Goal: Task Accomplishment & Management: Complete application form

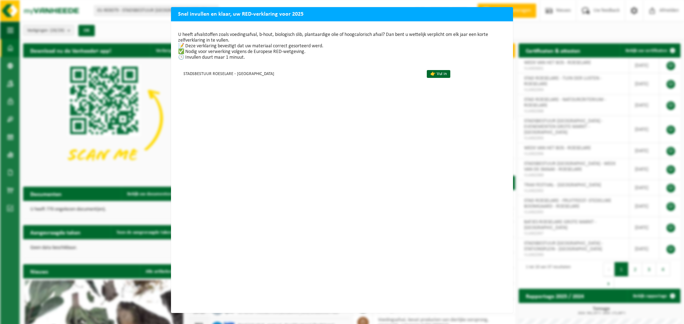
click at [545, 28] on div "Snel invullen en klaar, uw RED-verklaring voor 2025 U heeft afvalstoffen zoals …" at bounding box center [342, 162] width 684 height 324
click at [123, 16] on div "Snel invullen en klaar, uw RED-verklaring voor 2025 U heeft afvalstoffen zoals …" at bounding box center [342, 162] width 684 height 324
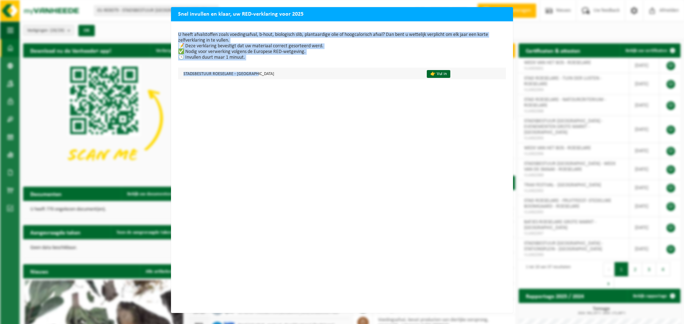
drag, startPoint x: 315, startPoint y: 13, endPoint x: 280, endPoint y: 71, distance: 67.4
click at [281, 71] on div "Snel invullen en klaar, uw RED-verklaring voor 2025 U heeft afvalstoffen zoals …" at bounding box center [342, 160] width 342 height 306
click at [345, 14] on h2 "Snel invullen en klaar, uw RED-verklaring voor 2025" at bounding box center [342, 14] width 342 height 14
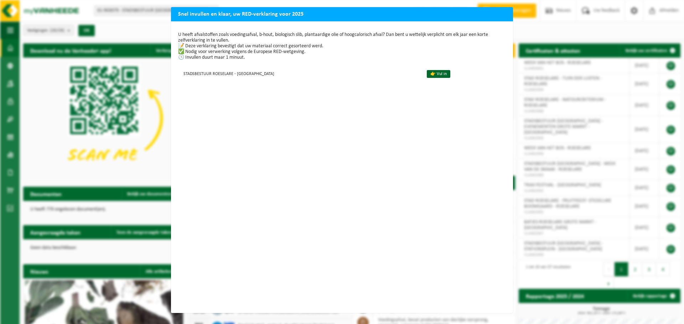
click at [346, 13] on h2 "Snel invullen en klaar, uw RED-verklaring voor 2025" at bounding box center [342, 14] width 342 height 14
click at [427, 74] on link "👉 Vul in" at bounding box center [439, 74] width 24 height 8
click at [131, 114] on div "Snel invullen en klaar, uw RED-verklaring voor 2025 U heeft afvalstoffen zoals …" at bounding box center [342, 162] width 684 height 324
drag, startPoint x: 435, startPoint y: 166, endPoint x: 201, endPoint y: 181, distance: 234.4
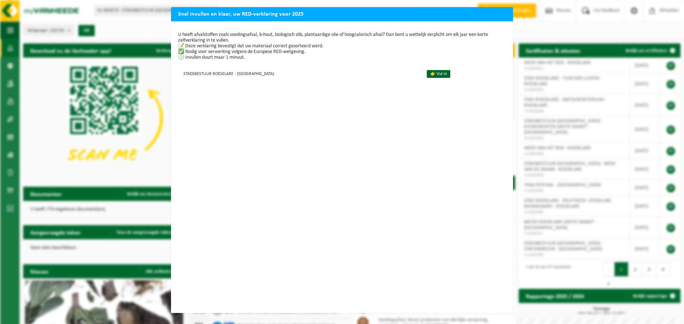
click at [201, 181] on div "U heeft afvalstoffen zoals voedingsafval, b-hout, biologisch slib, plantaardige…" at bounding box center [342, 167] width 342 height 292
click at [245, 167] on div "U heeft afvalstoffen zoals voedingsafval, b-hout, biologisch slib, plantaardige…" at bounding box center [342, 167] width 342 height 292
click at [559, 158] on div "Snel invullen en klaar, uw RED-verklaring voor 2025 U heeft afvalstoffen zoals …" at bounding box center [342, 162] width 684 height 324
click at [558, 158] on div "Snel invullen en klaar, uw RED-verklaring voor 2025 U heeft afvalstoffen zoals …" at bounding box center [342, 162] width 684 height 324
click at [507, 10] on h2 "Snel invullen en klaar, uw RED-verklaring voor 2025" at bounding box center [342, 14] width 342 height 14
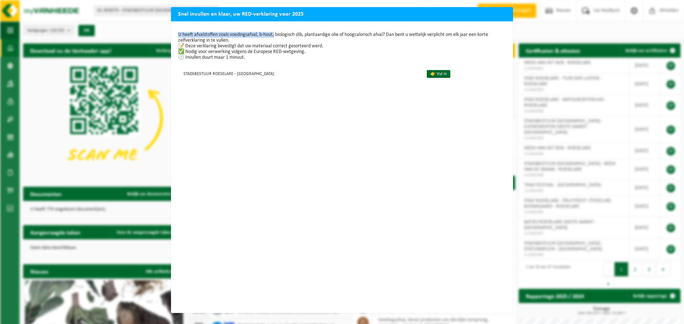
drag, startPoint x: 428, startPoint y: 20, endPoint x: 270, endPoint y: 28, distance: 158.7
click at [271, 28] on div "Snel invullen en klaar, uw RED-verklaring voor 2025 U heeft afvalstoffen zoals …" at bounding box center [342, 160] width 342 height 306
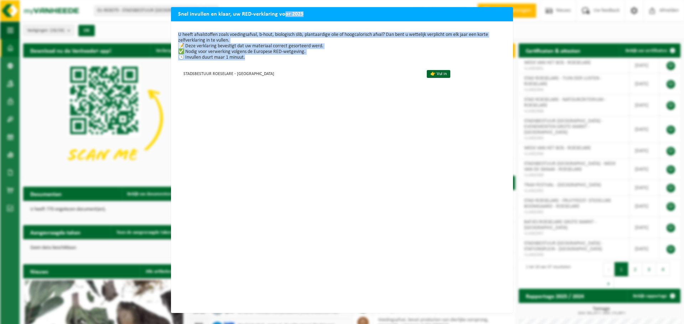
drag, startPoint x: 279, startPoint y: 11, endPoint x: 228, endPoint y: 98, distance: 100.3
click at [228, 98] on div "Snel invullen en klaar, uw RED-verklaring voor 2025 U heeft afvalstoffen zoals …" at bounding box center [342, 160] width 342 height 306
click at [8, 95] on div "Snel invullen en klaar, uw RED-verklaring voor 2025 U heeft afvalstoffen zoals …" at bounding box center [342, 162] width 684 height 324
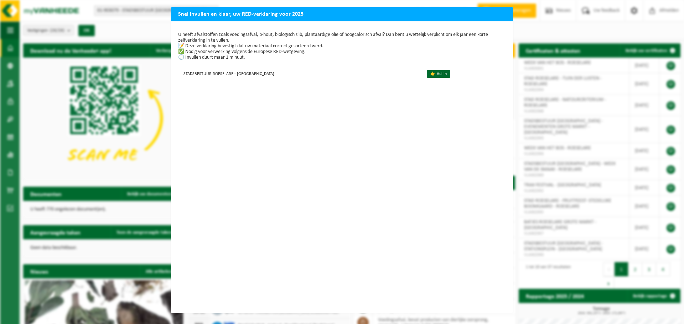
click at [41, 103] on div "Snel invullen en klaar, uw RED-verklaring voor 2025 U heeft afvalstoffen zoals …" at bounding box center [342, 162] width 684 height 324
drag, startPoint x: 32, startPoint y: 116, endPoint x: 55, endPoint y: 139, distance: 33.0
click at [35, 117] on div "Snel invullen en klaar, uw RED-verklaring voor 2025 U heeft afvalstoffen zoals …" at bounding box center [342, 162] width 684 height 324
click at [56, 142] on div "Snel invullen en klaar, uw RED-verklaring voor 2025 U heeft afvalstoffen zoals …" at bounding box center [342, 162] width 684 height 324
click at [594, 187] on div "Snel invullen en klaar, uw RED-verklaring voor 2025 U heeft afvalstoffen zoals …" at bounding box center [342, 162] width 684 height 324
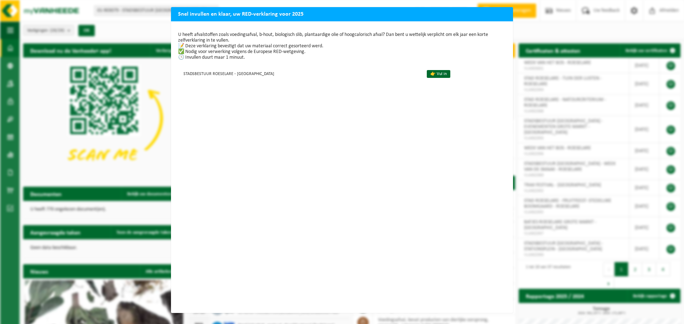
click at [588, 193] on div "Snel invullen en klaar, uw RED-verklaring voor 2025 U heeft afvalstoffen zoals …" at bounding box center [342, 162] width 684 height 324
click at [427, 73] on link "👉 Vul in" at bounding box center [439, 74] width 24 height 8
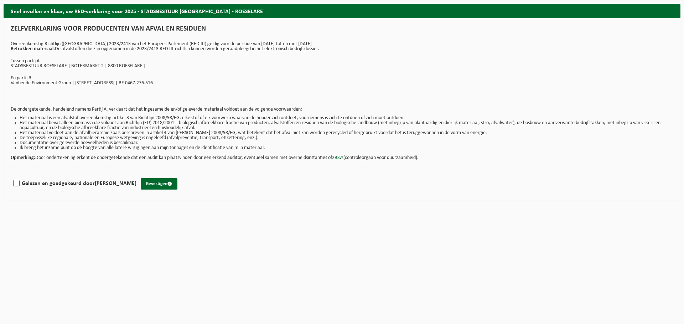
click at [14, 182] on label "Gelezen en goedgekeurd door MYRIAM VAN BASTELAERE" at bounding box center [74, 183] width 125 height 11
click at [136, 175] on input "Gelezen en goedgekeurd door MYRIAM VAN BASTELAERE" at bounding box center [136, 175] width 0 height 0
checkbox input "true"
click at [177, 179] on button "Bevestigen" at bounding box center [159, 183] width 37 height 11
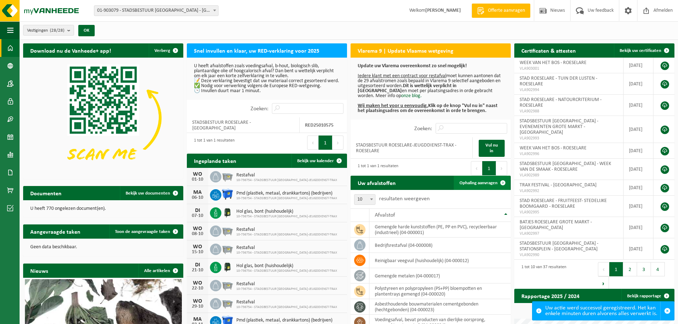
click at [490, 186] on link "Ophaling aanvragen" at bounding box center [482, 183] width 56 height 14
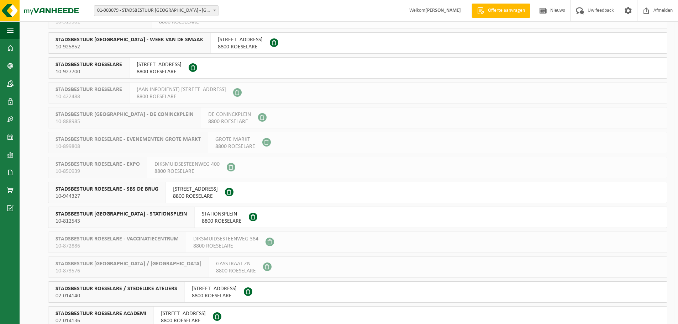
scroll to position [321, 0]
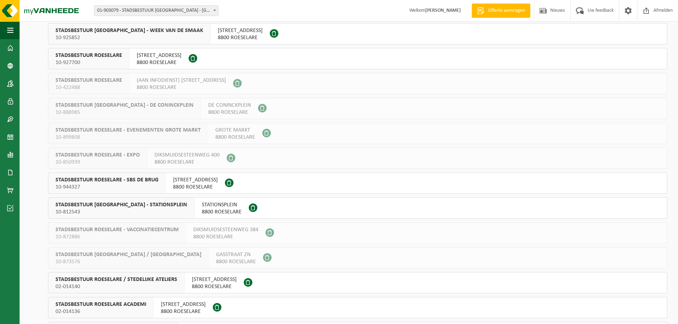
click at [237, 279] on span "[STREET_ADDRESS]" at bounding box center [214, 279] width 45 height 7
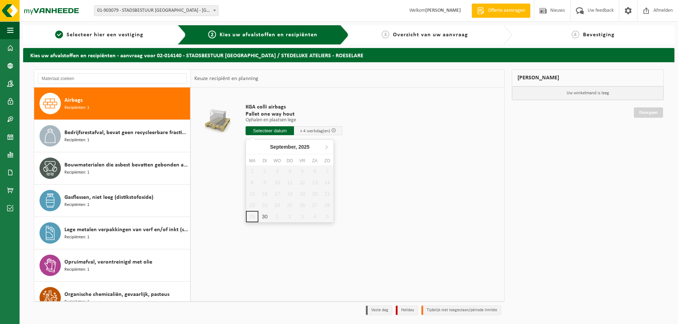
click at [276, 127] on input "text" at bounding box center [270, 130] width 48 height 9
click at [261, 219] on div "30" at bounding box center [265, 216] width 12 height 11
type input "Van 2025-09-30"
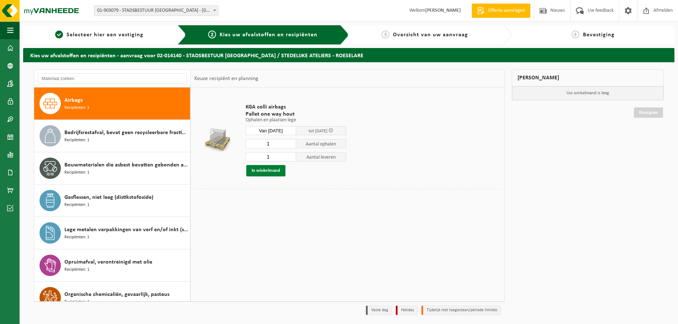
click at [276, 175] on button "In winkelmand" at bounding box center [265, 170] width 39 height 11
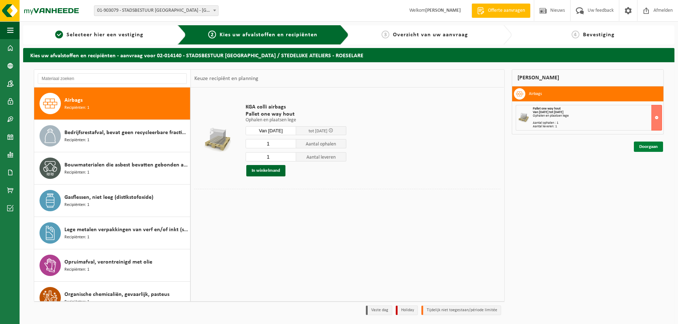
click at [660, 146] on link "Doorgaan" at bounding box center [648, 147] width 29 height 10
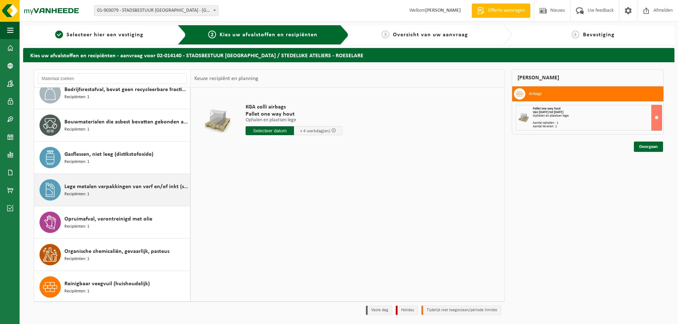
scroll to position [45, 0]
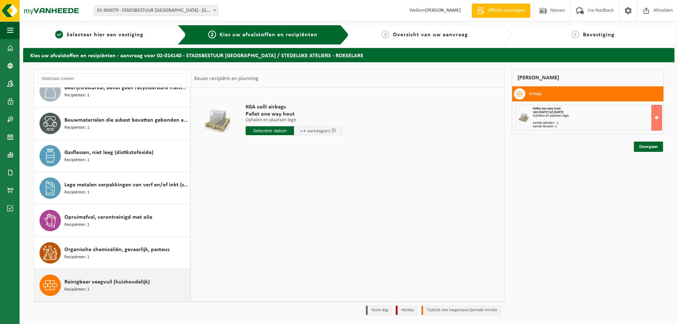
click at [82, 284] on span "Reinigbaar veegvuil (huishoudelijk)" at bounding box center [106, 282] width 85 height 9
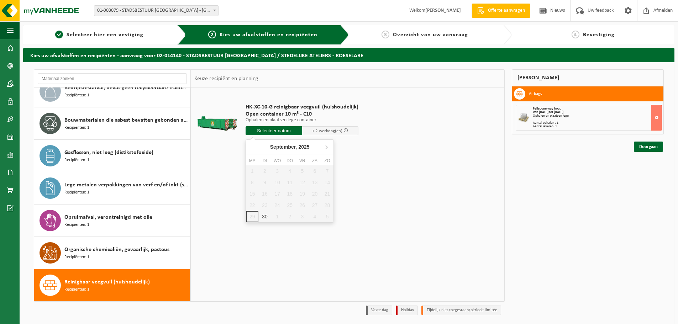
click at [273, 129] on input "text" at bounding box center [274, 130] width 57 height 9
click at [264, 217] on div "30" at bounding box center [265, 216] width 12 height 11
type input "Van 2025-09-30"
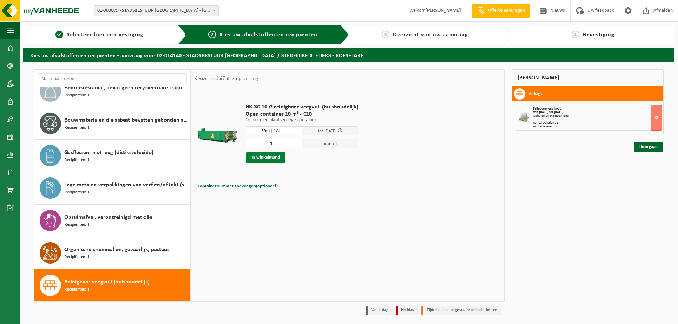
click at [274, 158] on button "In winkelmand" at bounding box center [265, 157] width 39 height 11
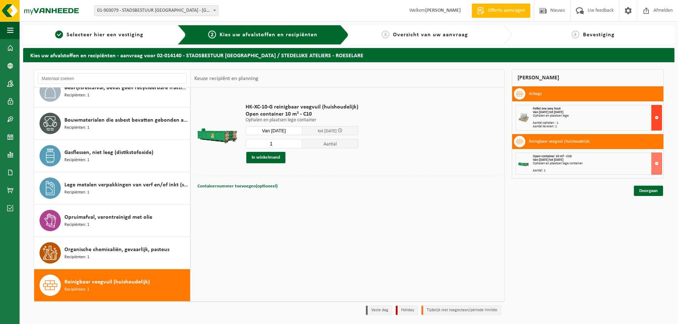
click at [656, 118] on button at bounding box center [657, 118] width 11 height 26
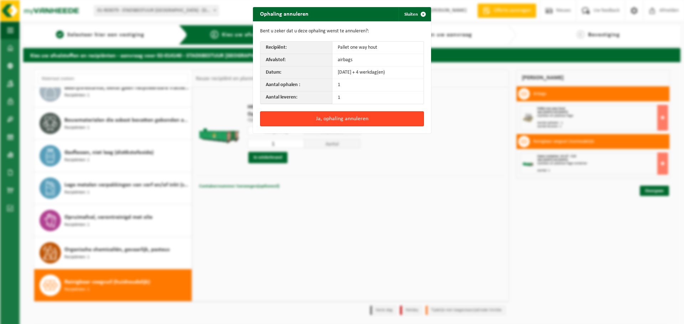
click at [362, 118] on button "Ja, ophaling annuleren" at bounding box center [342, 118] width 164 height 15
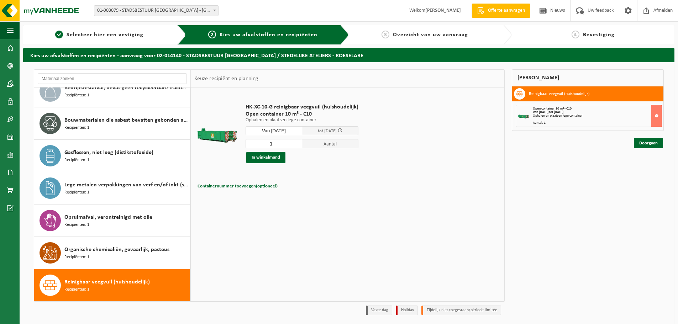
click at [645, 138] on div "Doorgaan" at bounding box center [588, 134] width 152 height 7
click at [646, 140] on link "Doorgaan" at bounding box center [648, 143] width 29 height 10
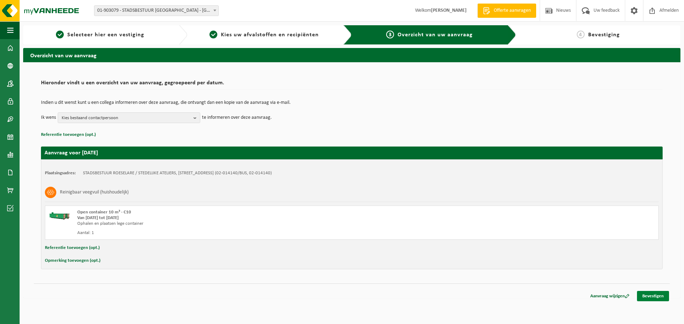
click at [650, 297] on link "Bevestigen" at bounding box center [653, 296] width 32 height 10
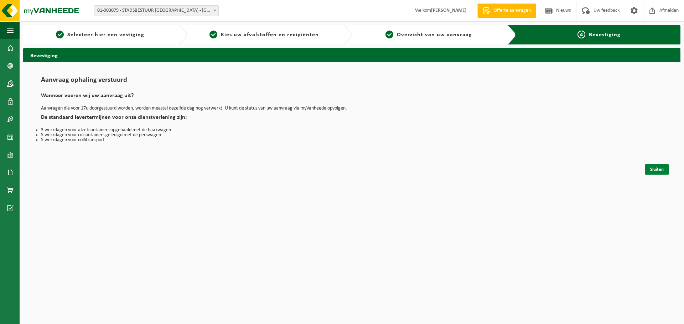
click at [660, 172] on link "Sluiten" at bounding box center [657, 170] width 24 height 10
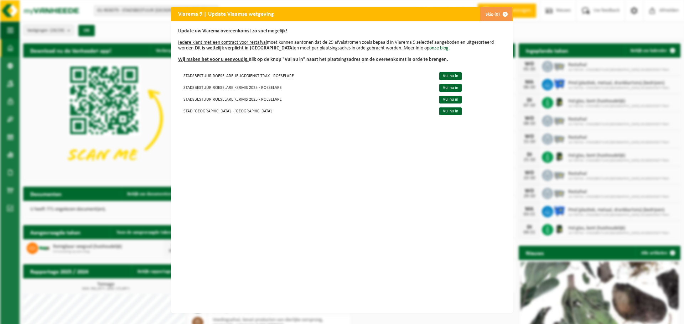
click at [504, 15] on span "button" at bounding box center [505, 14] width 14 height 14
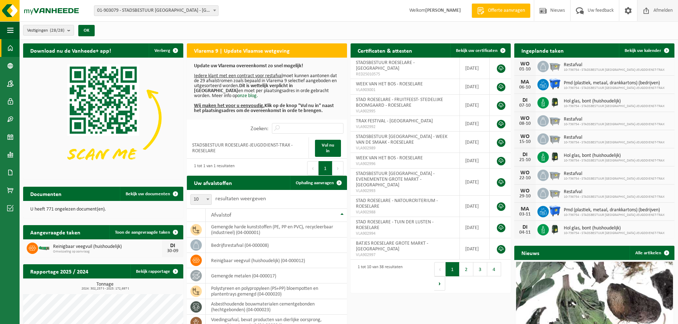
click at [651, 12] on span at bounding box center [646, 10] width 11 height 21
